Goal: Understand site structure

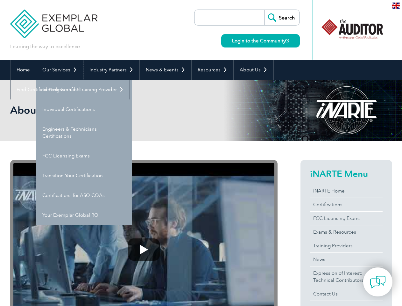
click at [59, 70] on link "Our Services" at bounding box center [59, 70] width 47 height 20
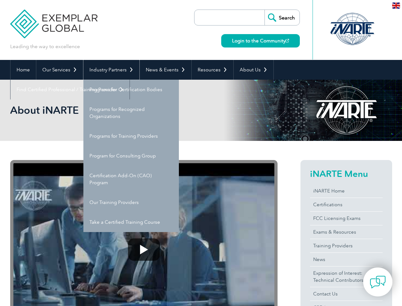
click at [110, 70] on link "Industry Partners" at bounding box center [111, 70] width 56 height 20
click at [164, 70] on link "News & Events" at bounding box center [166, 70] width 52 height 20
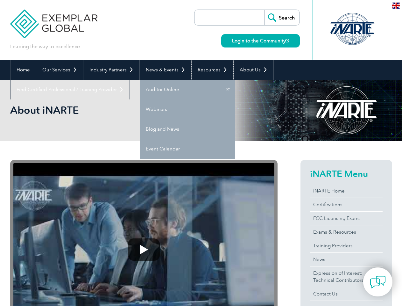
click at [210, 70] on link "Resources" at bounding box center [213, 70] width 42 height 20
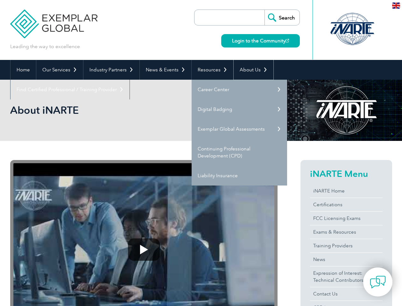
click at [250, 70] on link "About Us" at bounding box center [254, 70] width 40 height 20
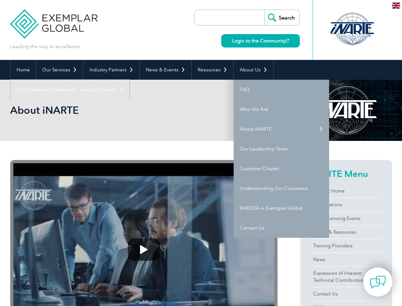
click at [130, 80] on link "Find Certified Professional / Training Provider" at bounding box center [70, 90] width 119 height 20
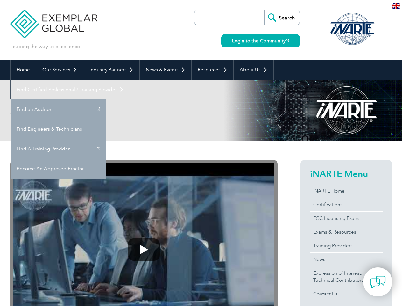
click at [378, 281] on img at bounding box center [378, 282] width 16 height 16
